Goal: Task Accomplishment & Management: Use online tool/utility

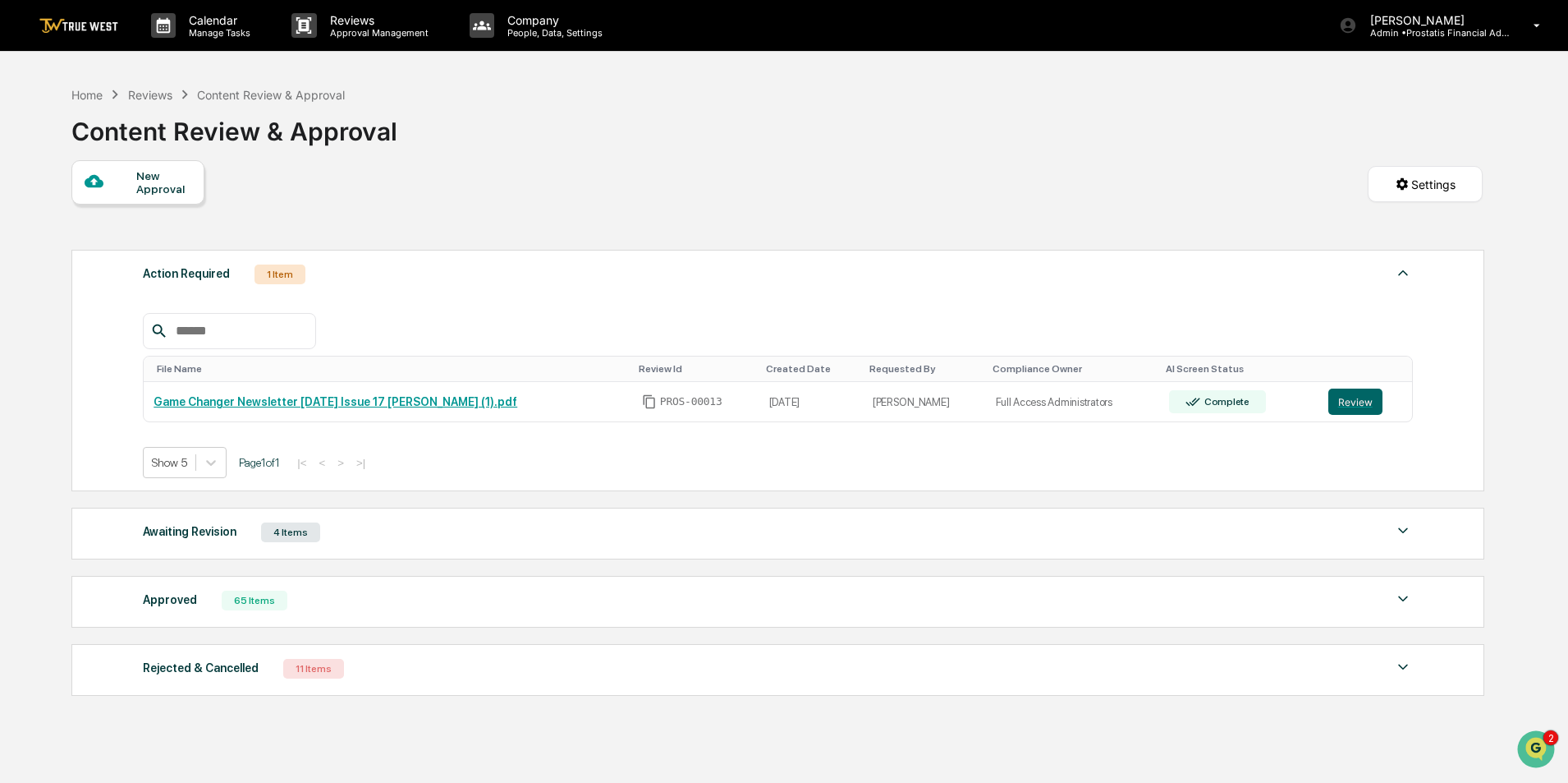
click at [406, 543] on div "Awaiting Revision 4 Items" at bounding box center [778, 531] width 1270 height 23
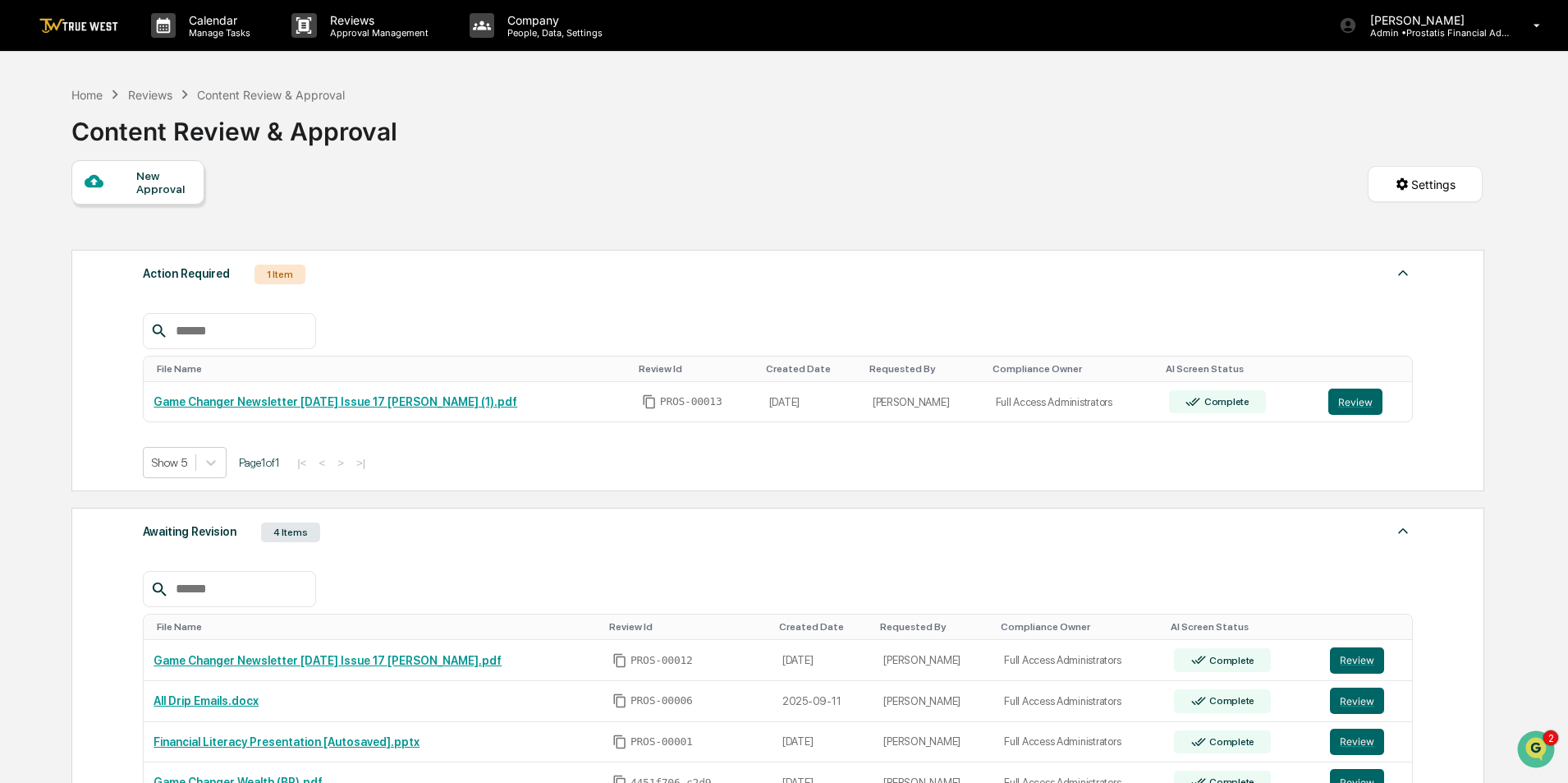
scroll to position [164, 0]
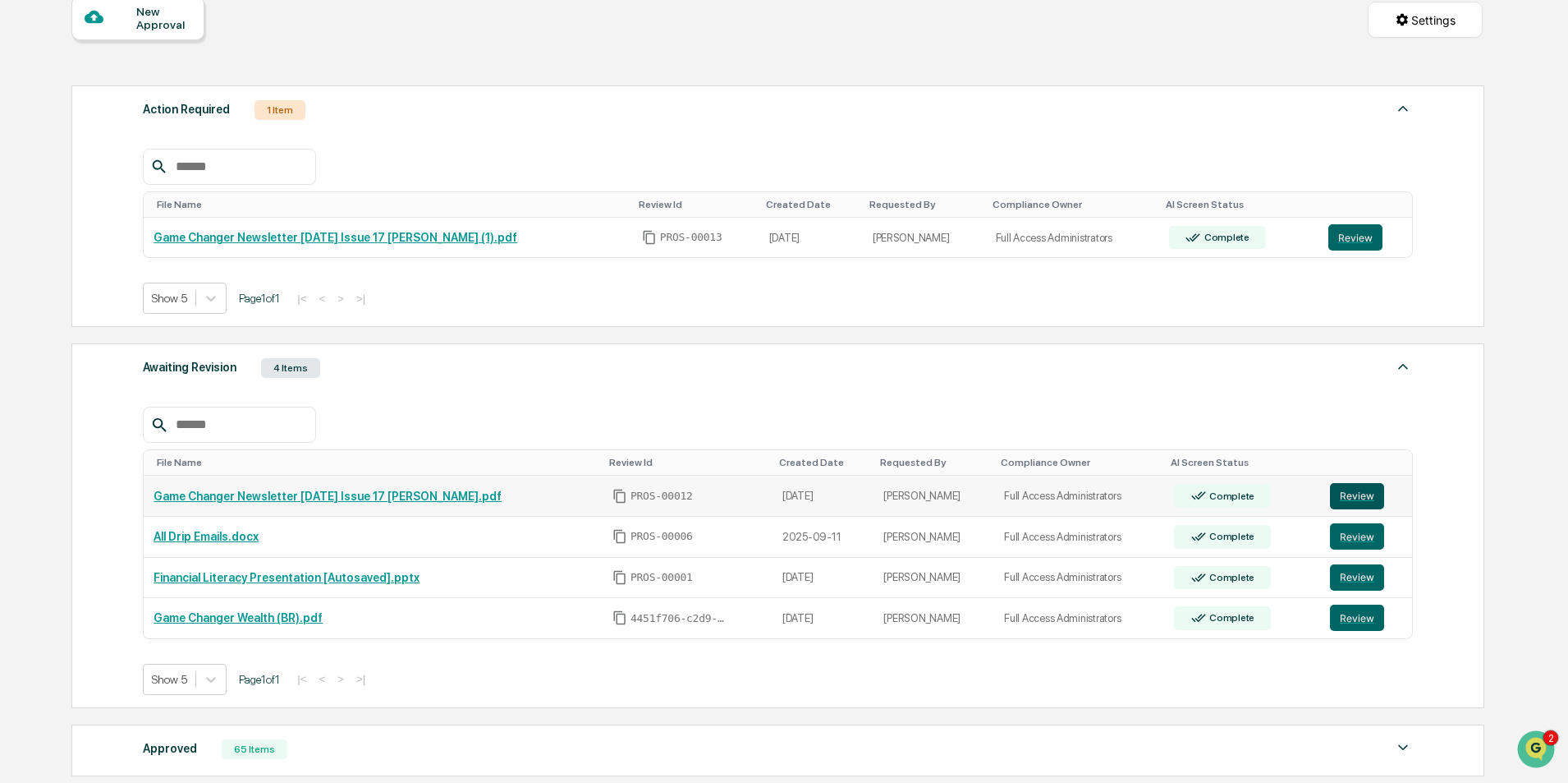
click at [1368, 497] on button "Review" at bounding box center [1357, 496] width 54 height 26
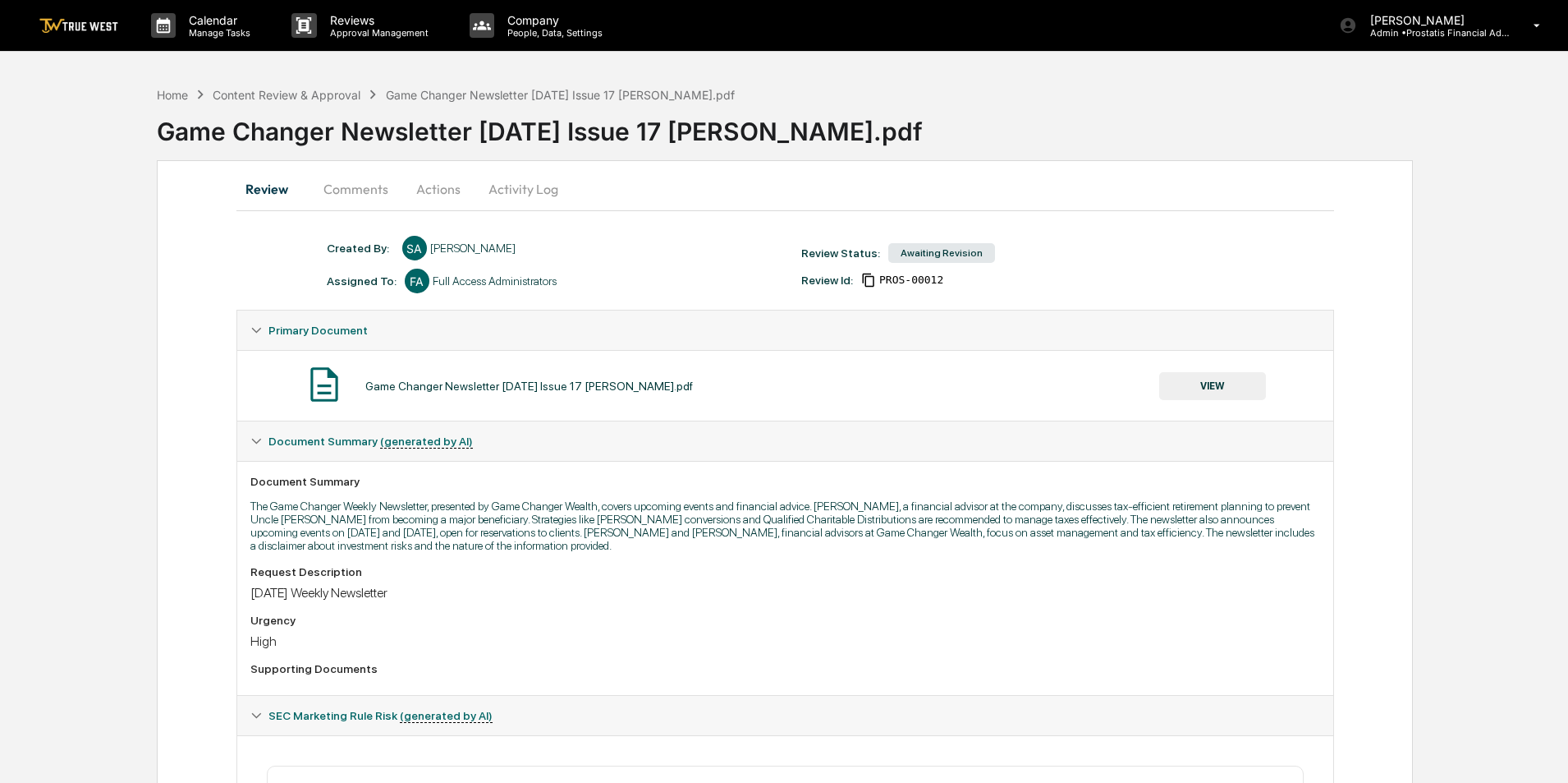
click at [499, 191] on button "Activity Log" at bounding box center [523, 189] width 96 height 40
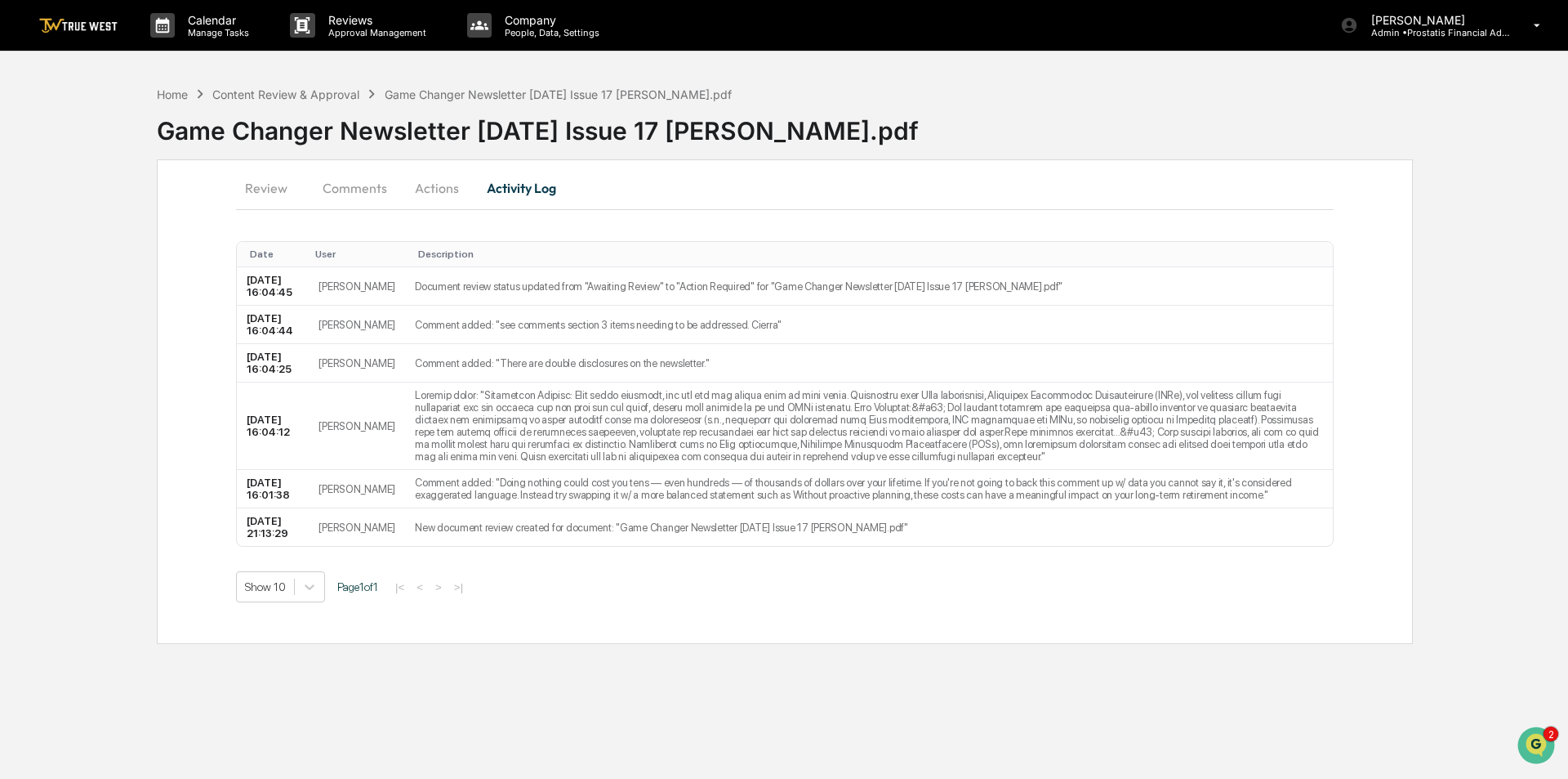
click at [442, 188] on button "Actions" at bounding box center [436, 188] width 73 height 40
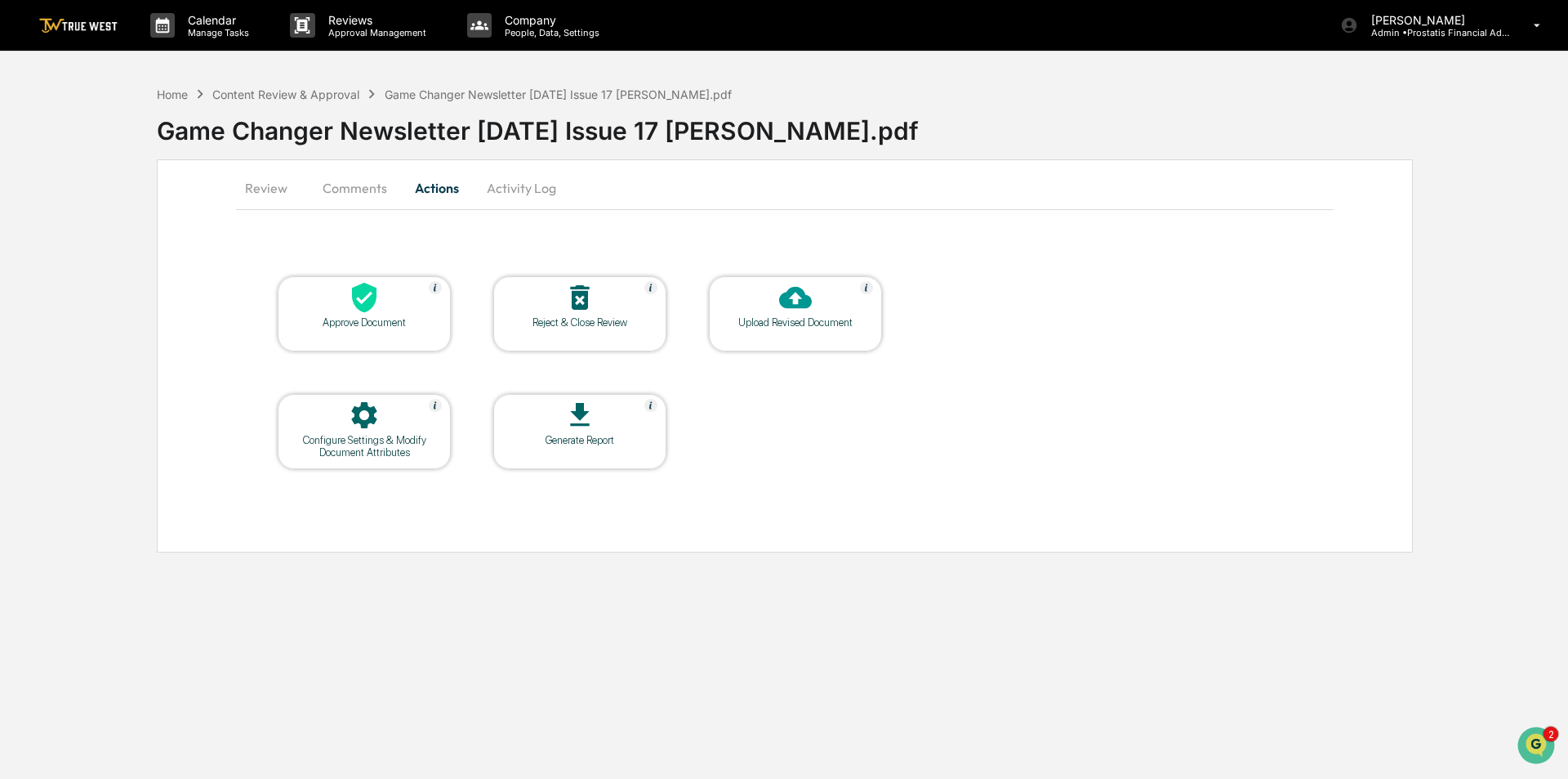
click at [574, 304] on icon at bounding box center [579, 297] width 19 height 24
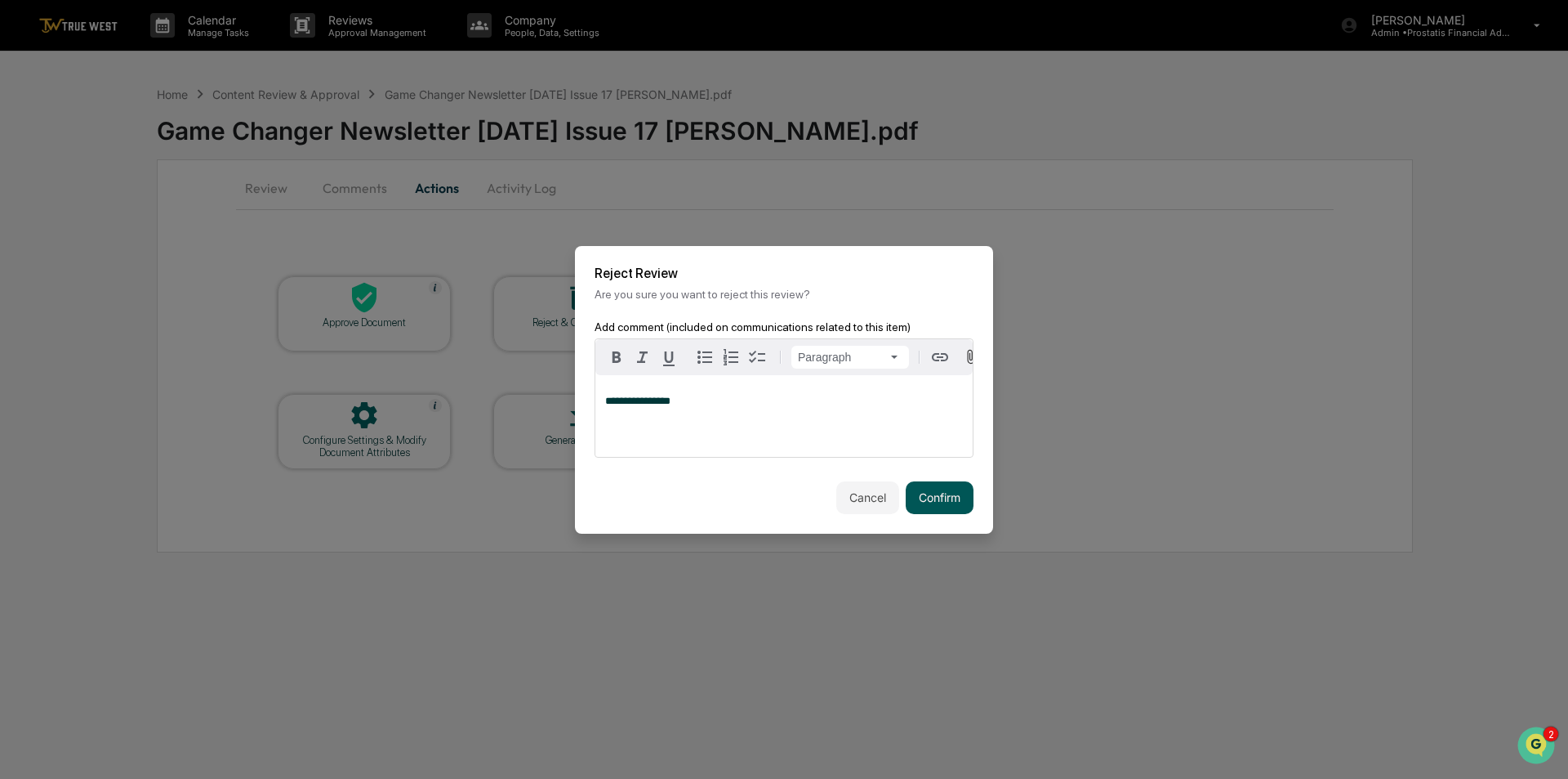
click at [947, 511] on button "Confirm" at bounding box center [939, 497] width 67 height 33
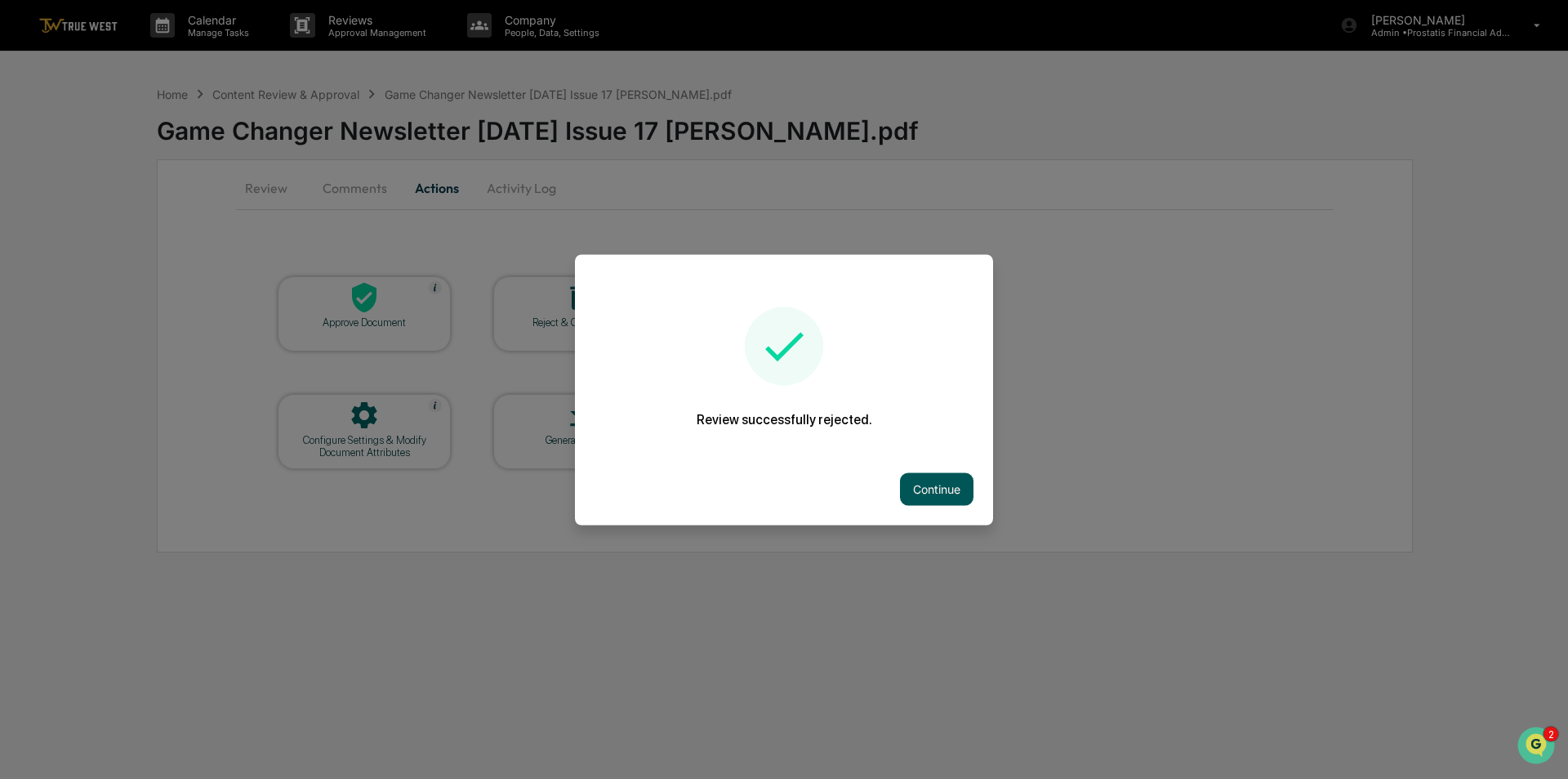
click at [949, 492] on button "Continue" at bounding box center [936, 488] width 73 height 33
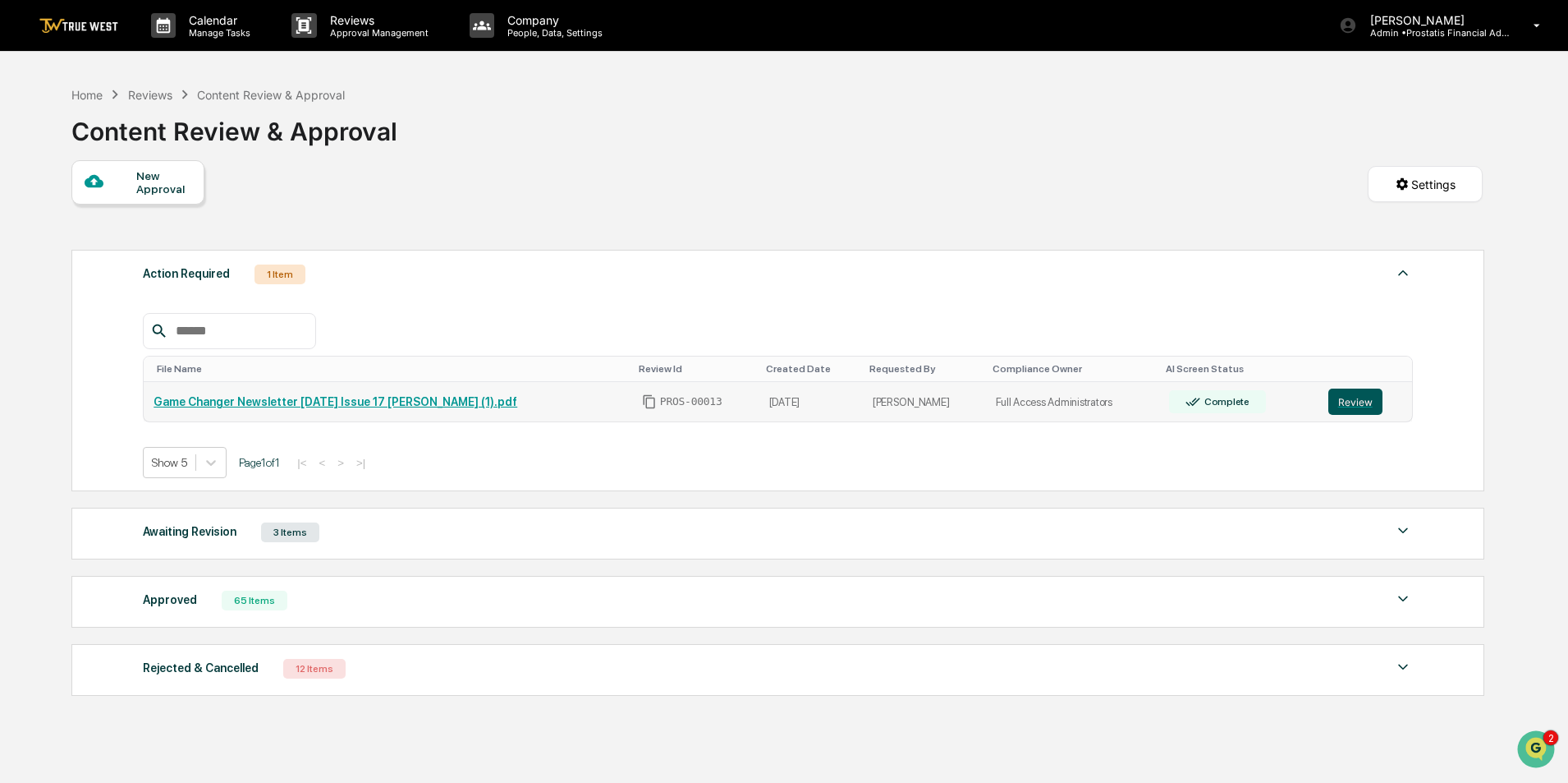
click at [1342, 403] on button "Review" at bounding box center [1355, 401] width 54 height 26
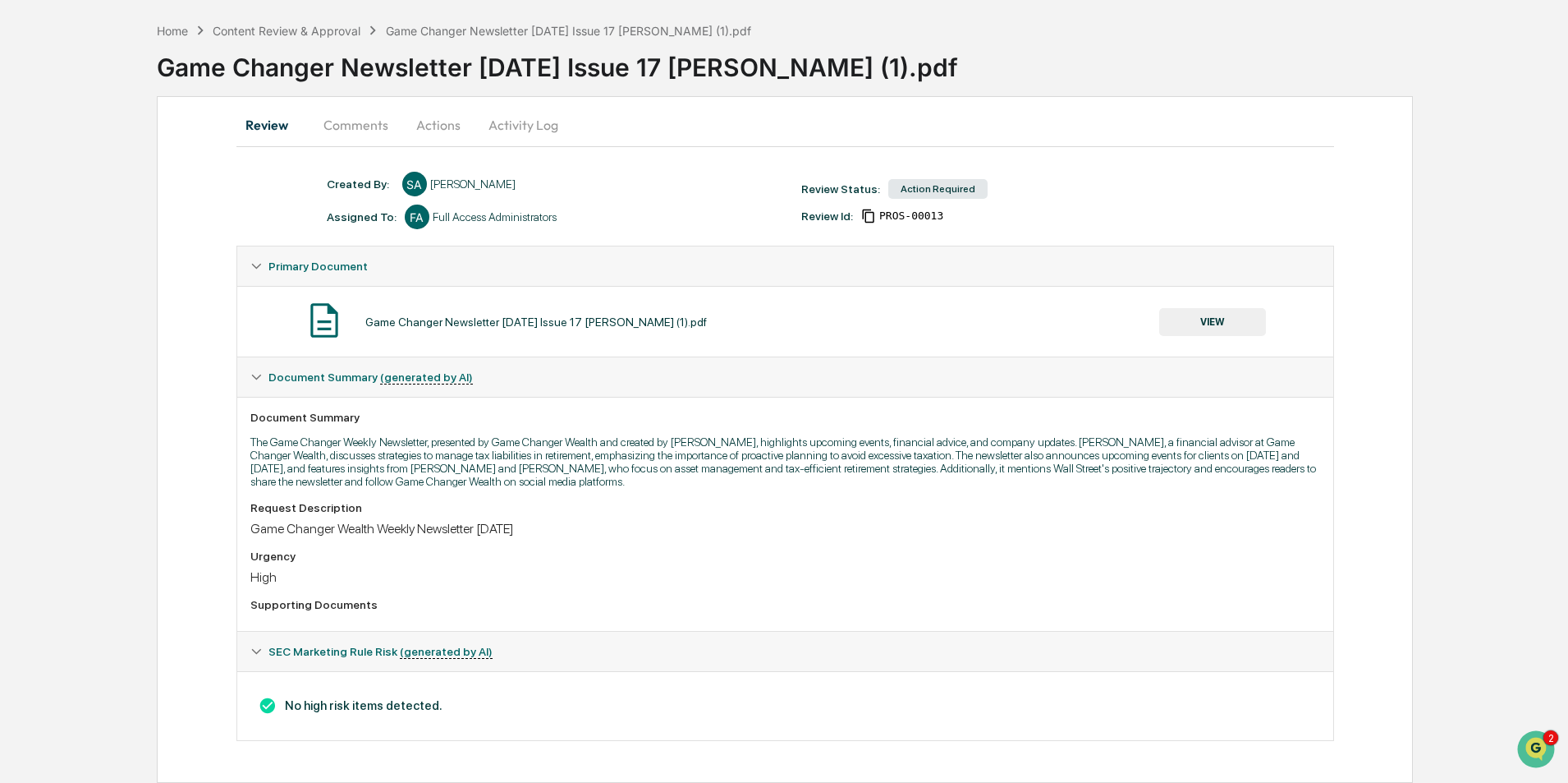
click at [1221, 319] on button "VIEW" at bounding box center [1212, 321] width 107 height 28
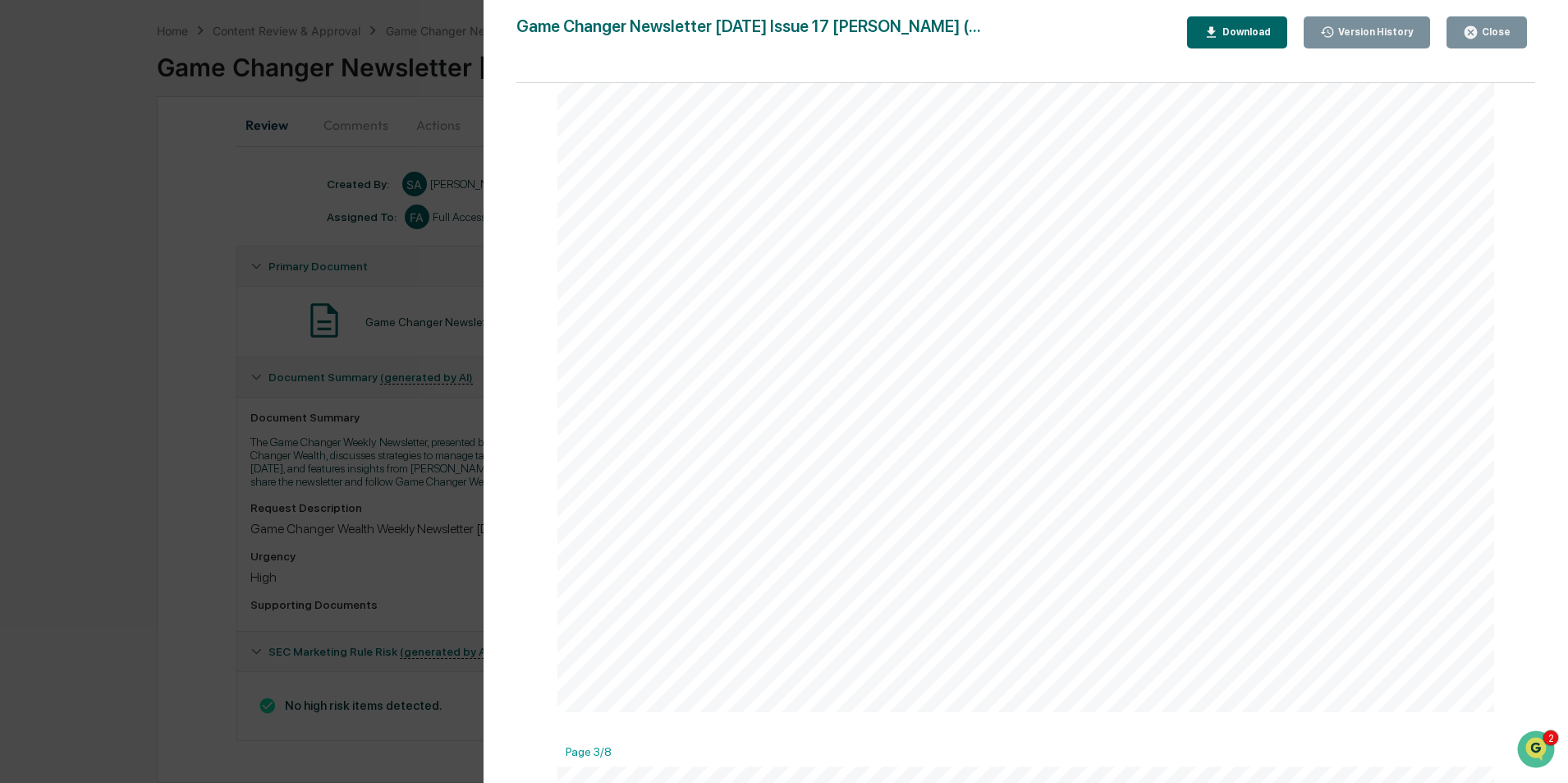
scroll to position [2135, 0]
click at [1510, 30] on div "Close" at bounding box center [1494, 32] width 32 height 12
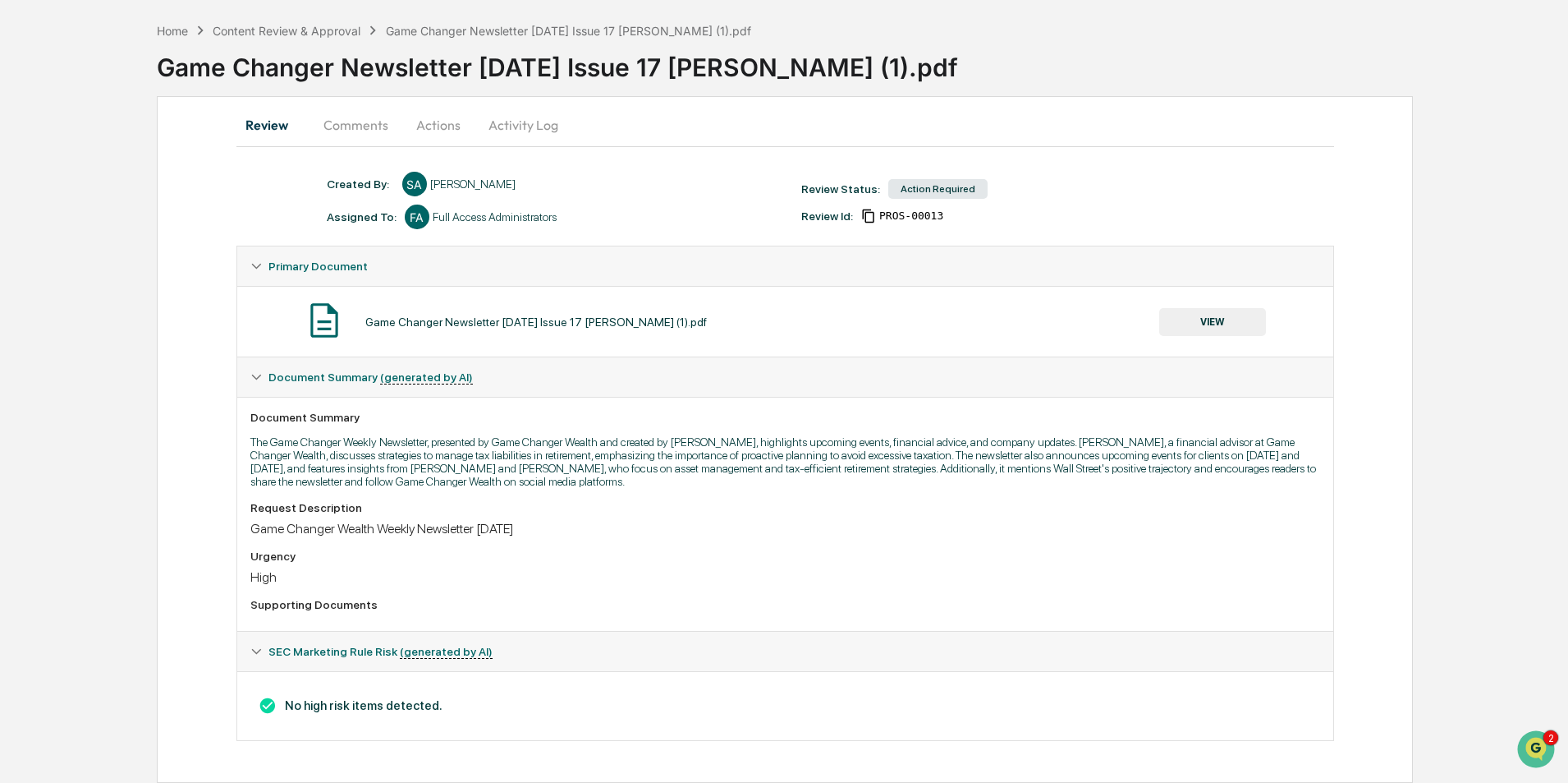
click at [451, 125] on button "Actions" at bounding box center [438, 125] width 74 height 40
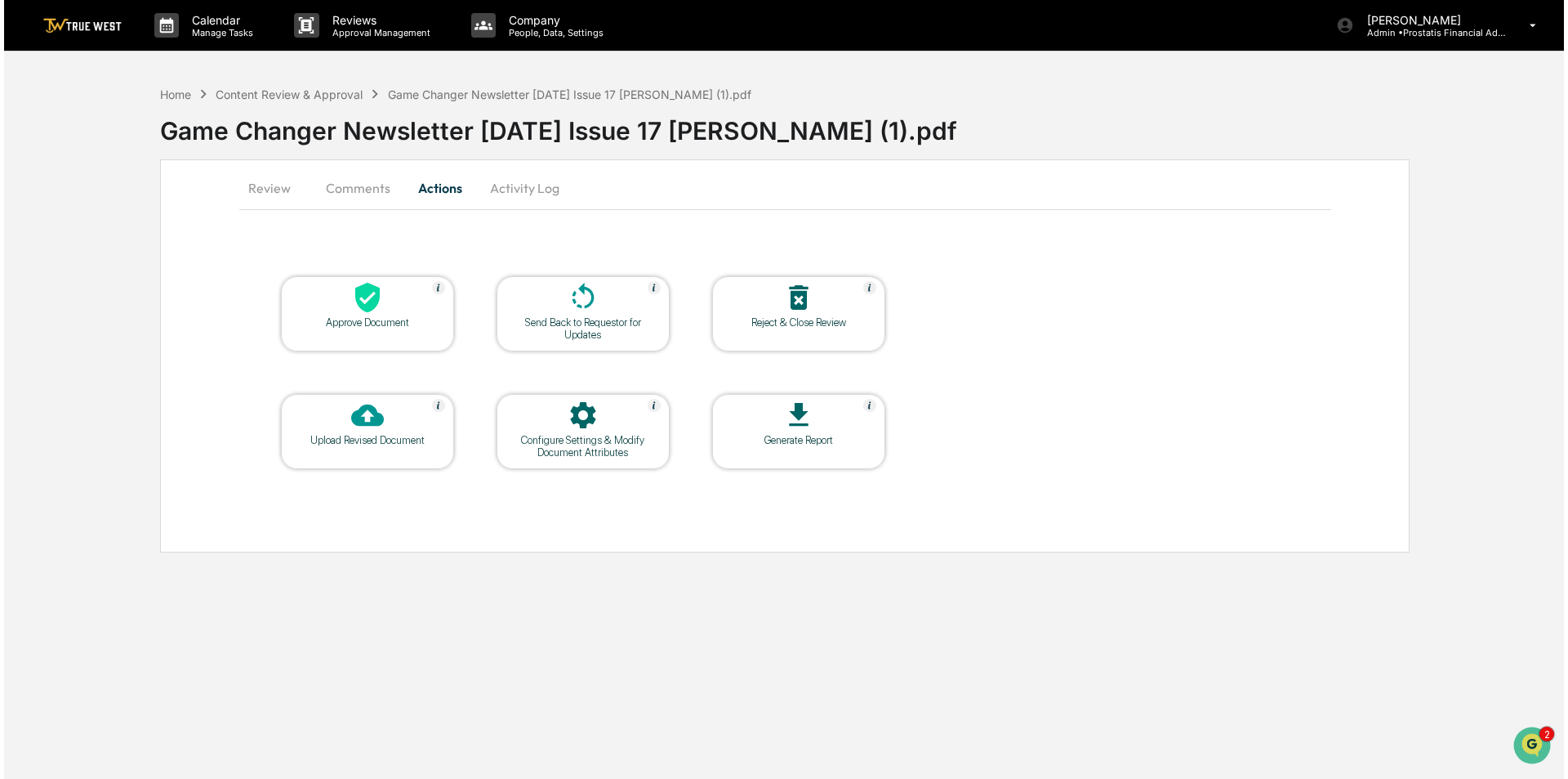
scroll to position [0, 0]
click at [388, 303] on div at bounding box center [364, 298] width 163 height 35
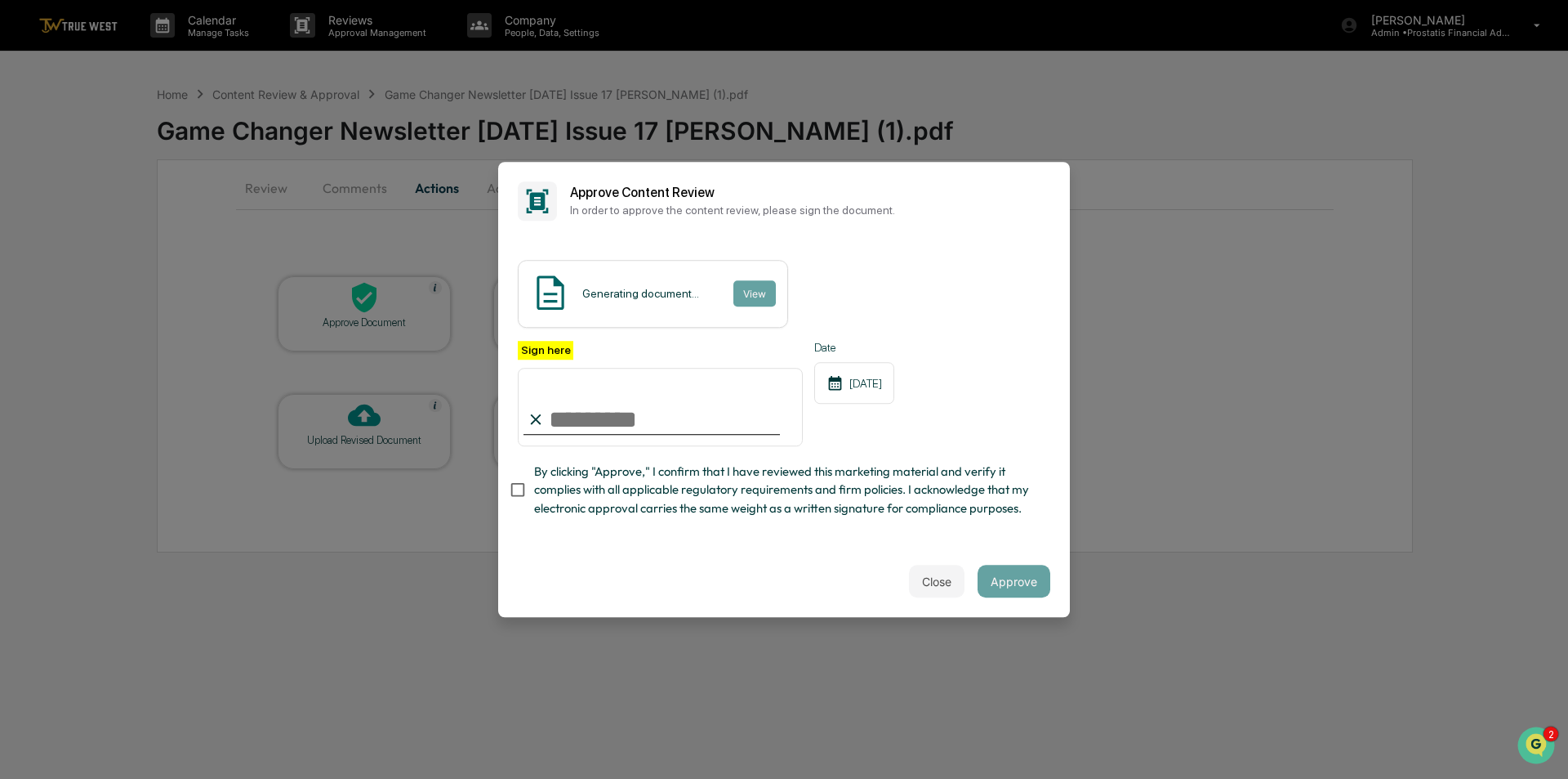
click at [631, 420] on input "Sign here" at bounding box center [660, 406] width 285 height 78
type input "**********"
drag, startPoint x: 591, startPoint y: 504, endPoint x: 687, endPoint y: 356, distance: 176.4
click at [591, 501] on span "By clicking "Approve," I confirm that I have reviewed this marketing material a…" at bounding box center [785, 490] width 503 height 55
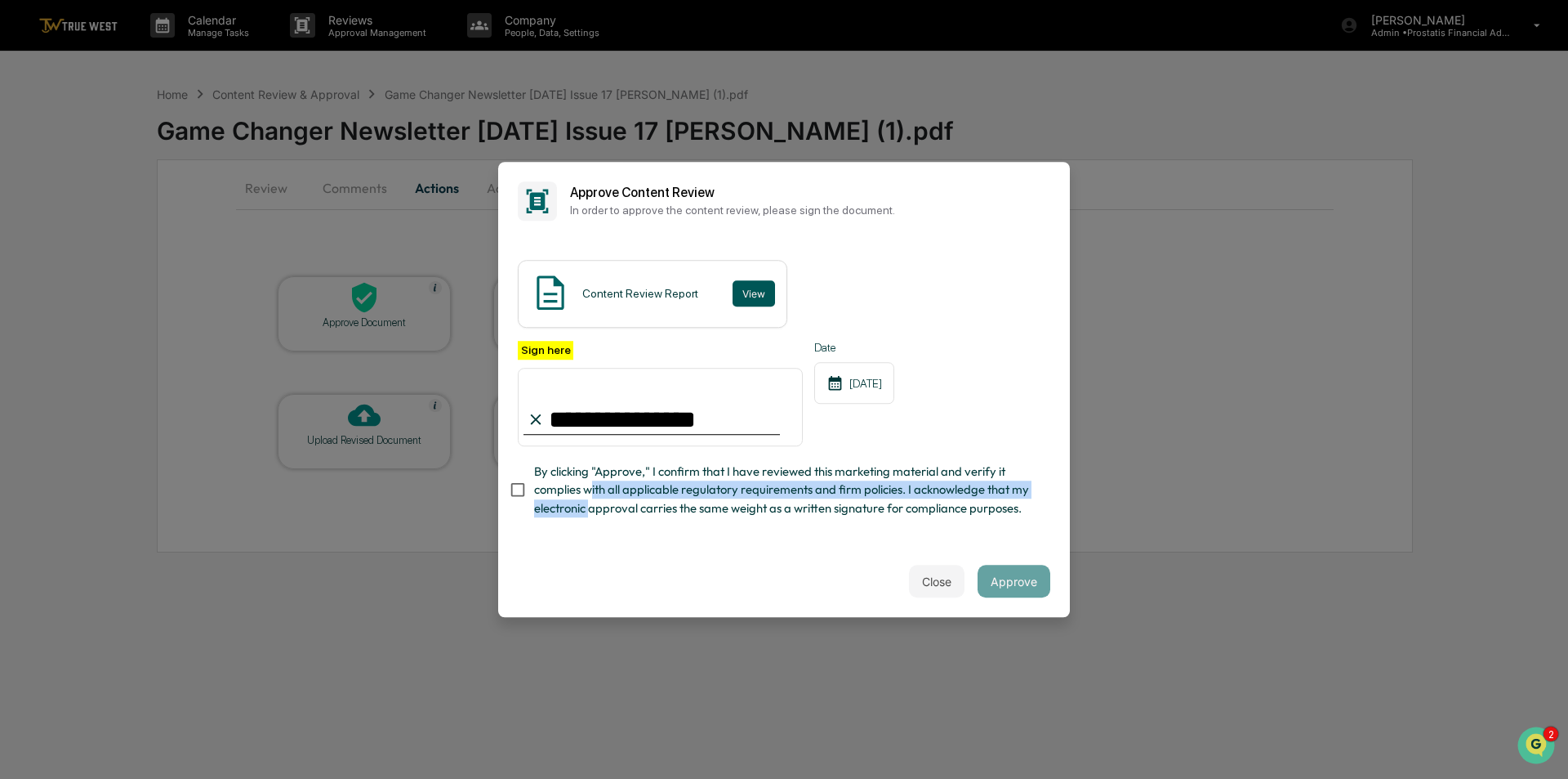
click at [741, 294] on button "View" at bounding box center [753, 293] width 42 height 26
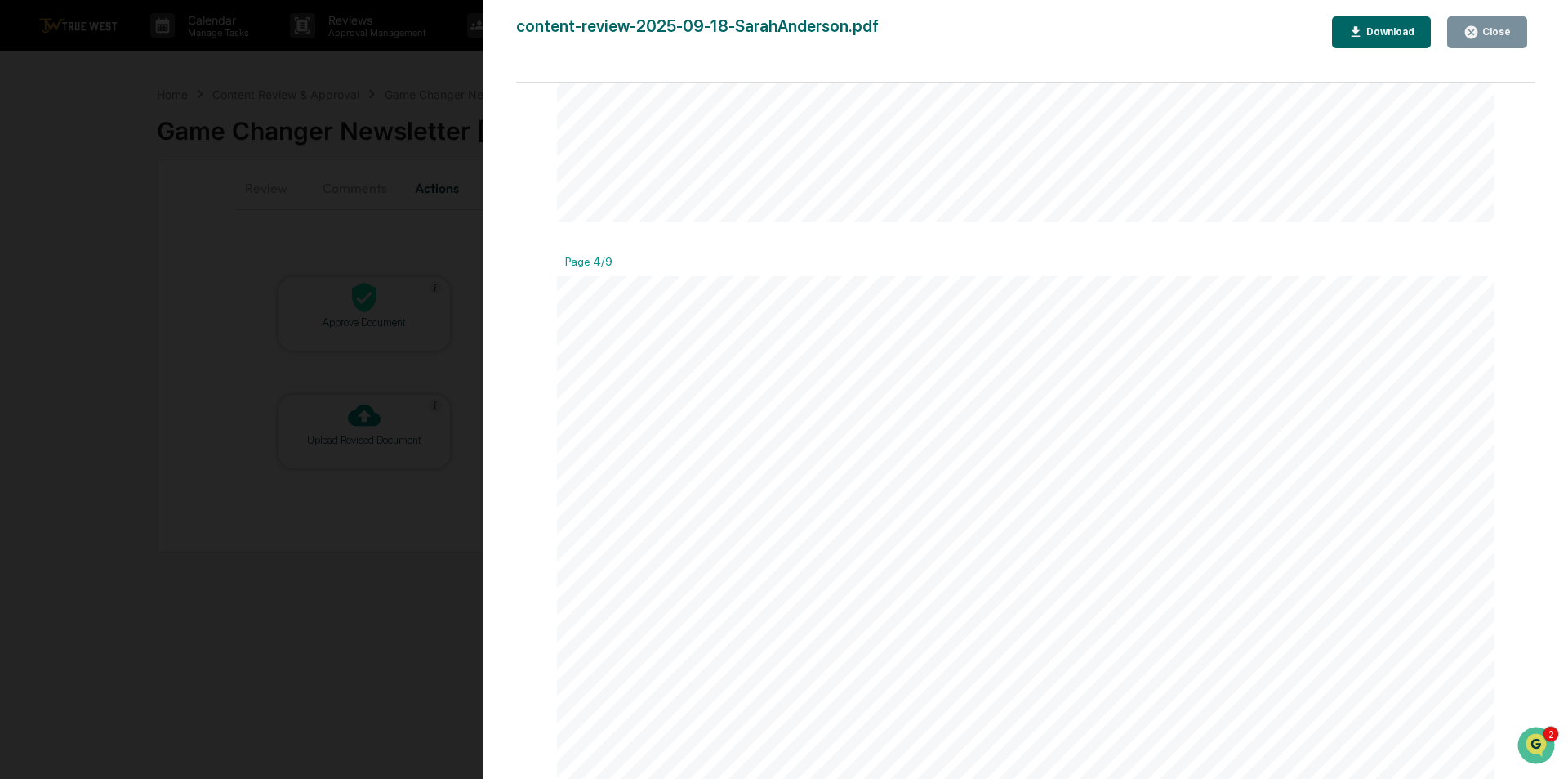
scroll to position [3513, 0]
click at [1494, 22] on button "Close" at bounding box center [1486, 32] width 80 height 32
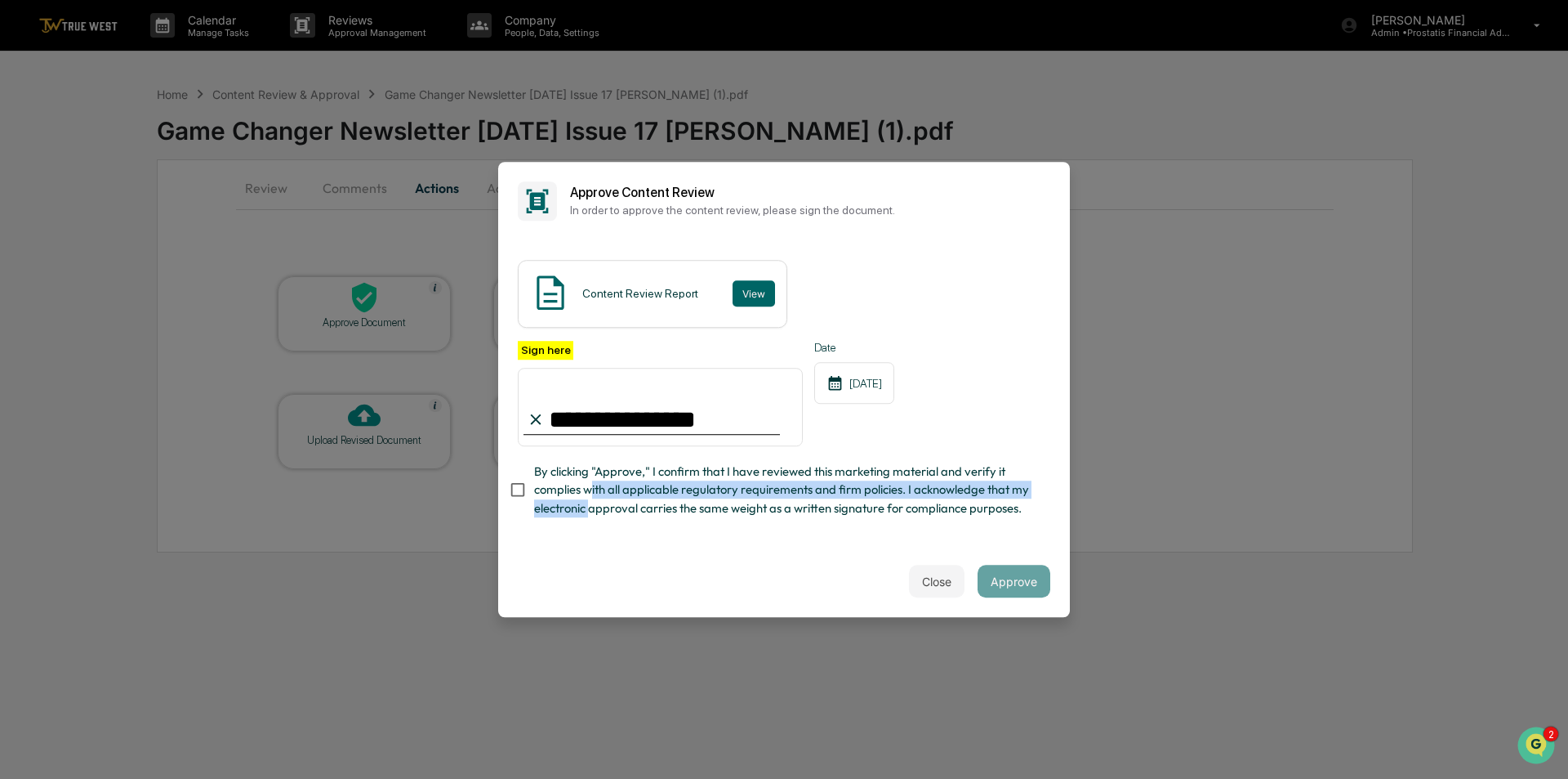
click at [805, 551] on div "Close Approve" at bounding box center [784, 580] width 571 height 72
click at [623, 487] on span "By clicking "Approve," I confirm that I have reviewed this marketing material a…" at bounding box center [785, 490] width 503 height 55
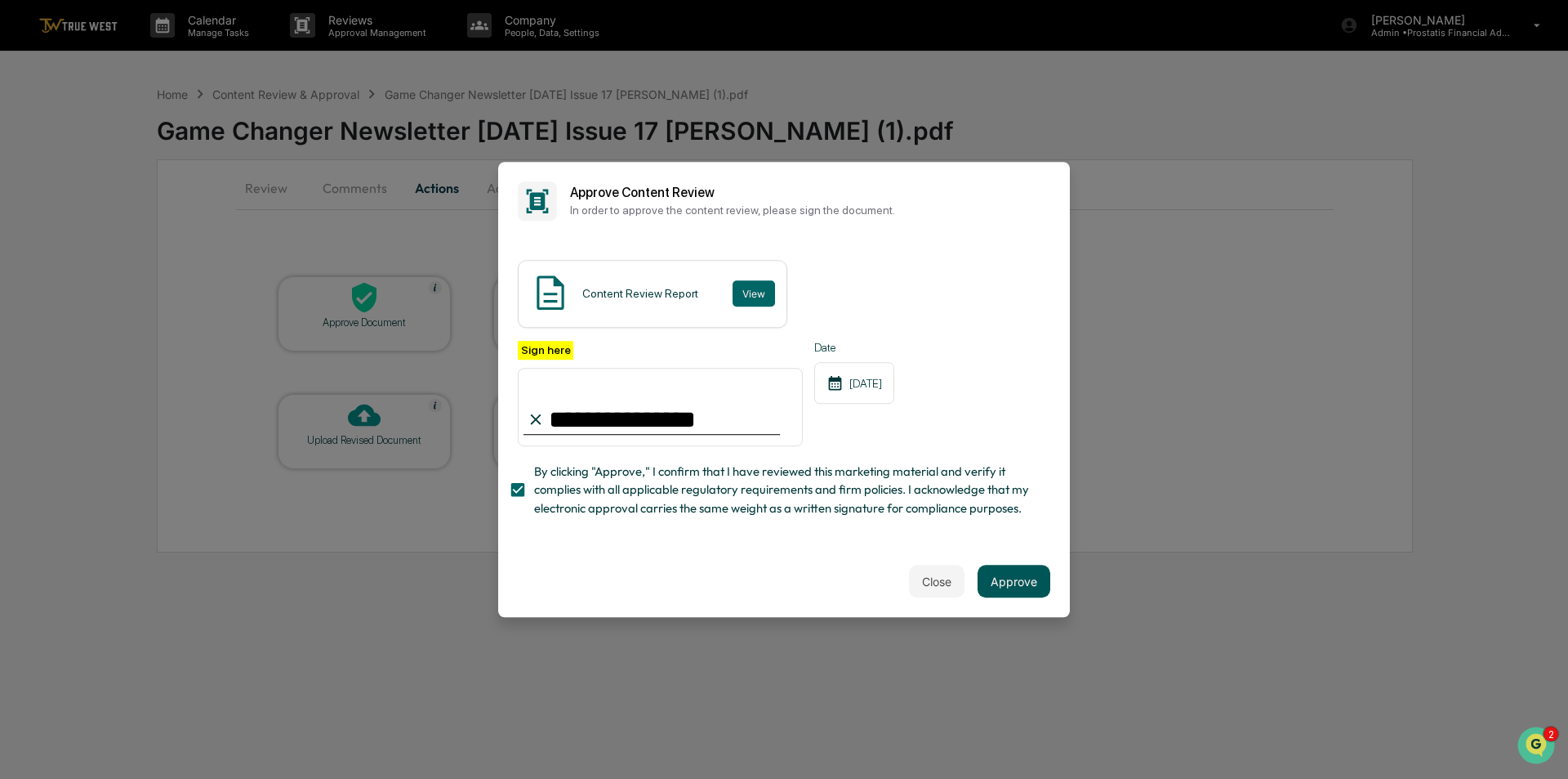
click at [1005, 586] on button "Approve" at bounding box center [1014, 581] width 72 height 33
